Goal: Transaction & Acquisition: Book appointment/travel/reservation

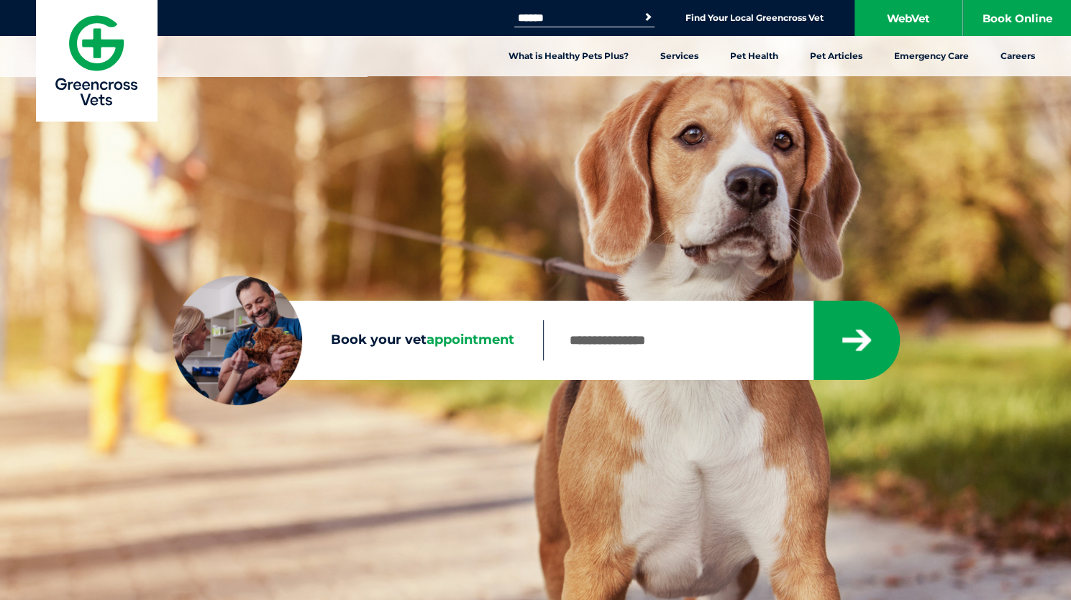
click at [621, 347] on input "Book your vet appointment" at bounding box center [678, 340] width 270 height 40
type input "****"
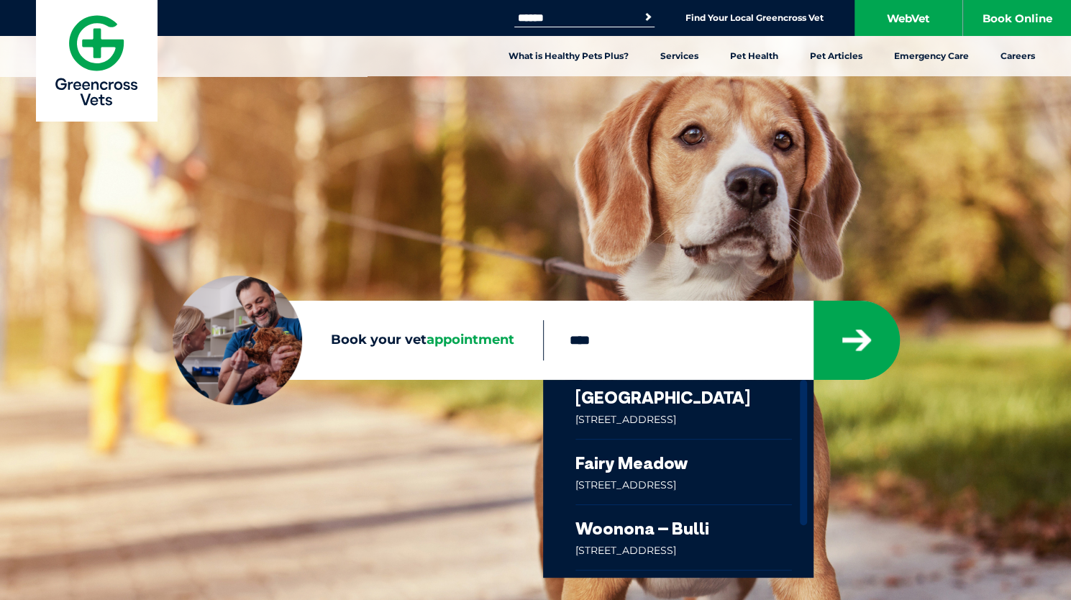
click at [676, 460] on link at bounding box center [684, 472] width 217 height 65
